Goal: Entertainment & Leisure: Consume media (video, audio)

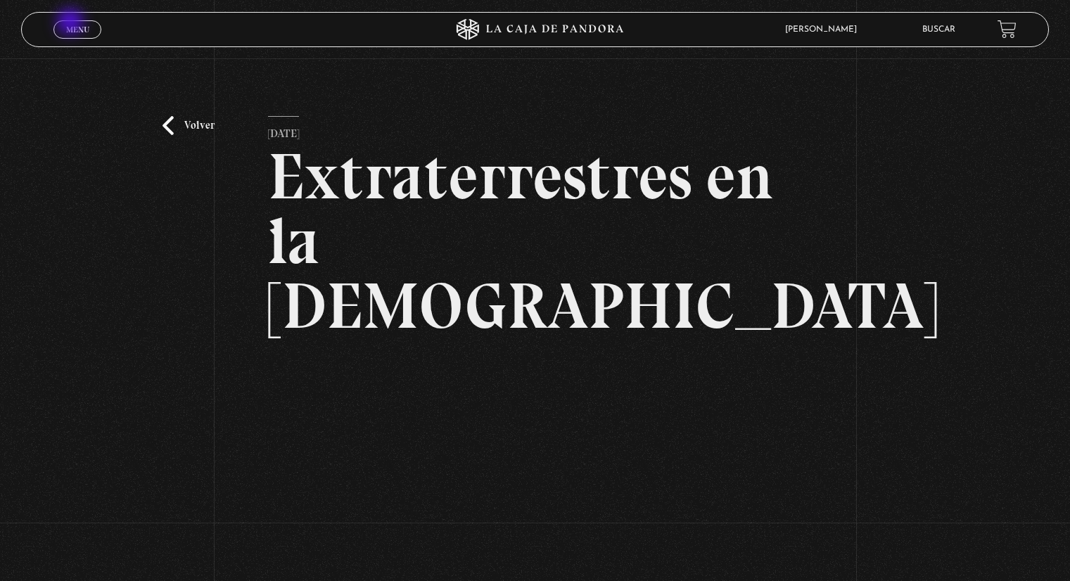
scroll to position [141, 0]
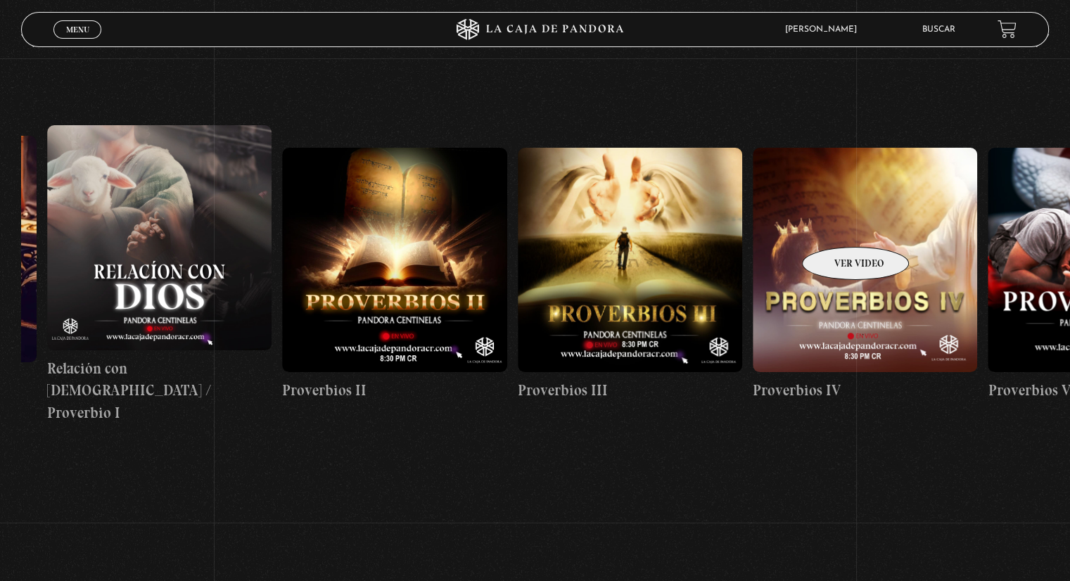
scroll to position [0, 708]
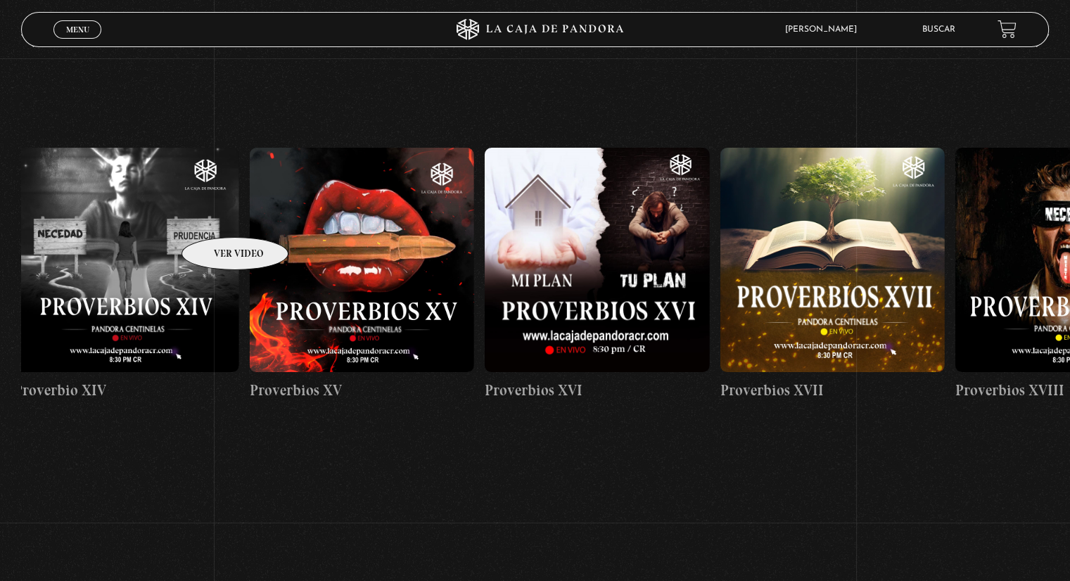
drag, startPoint x: 979, startPoint y: 226, endPoint x: 217, endPoint y: 216, distance: 761.9
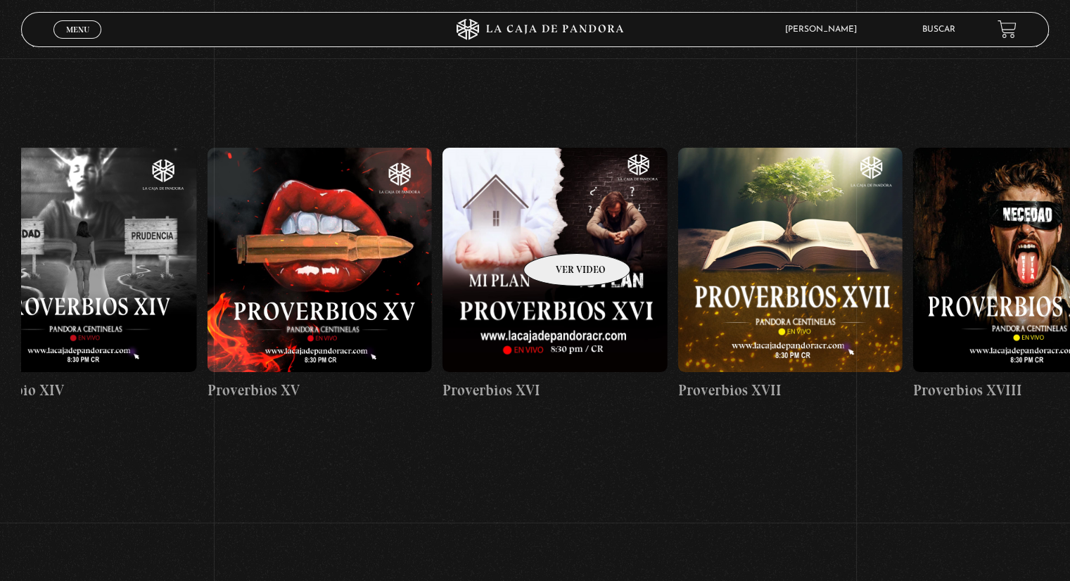
click at [559, 232] on figure at bounding box center [554, 260] width 224 height 224
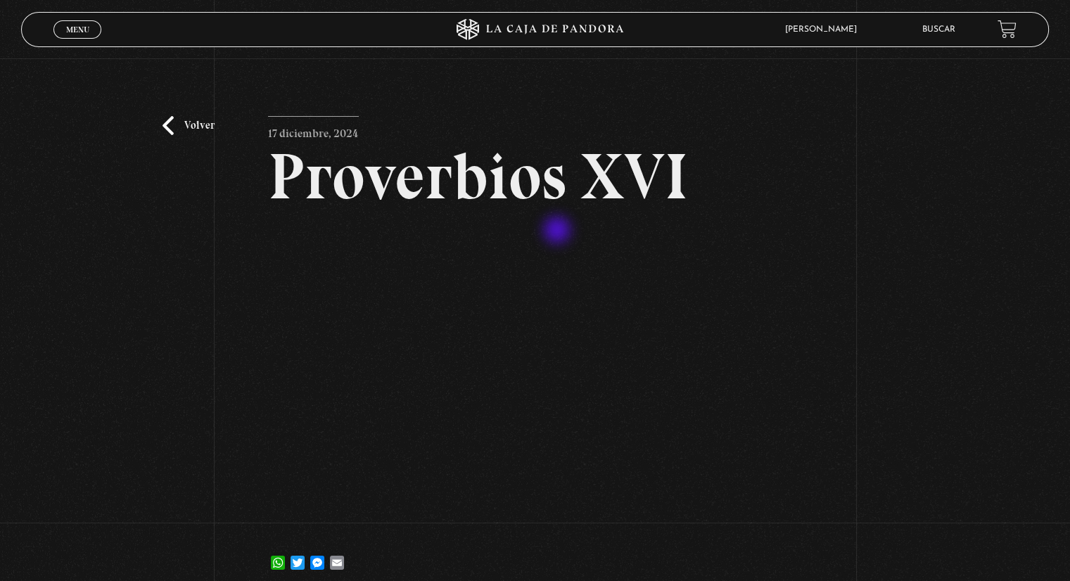
scroll to position [70, 0]
